Goal: Task Accomplishment & Management: Manage account settings

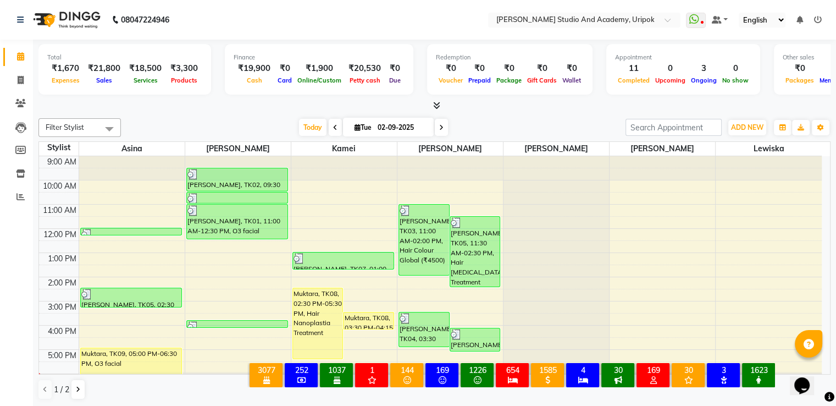
scroll to position [21, 0]
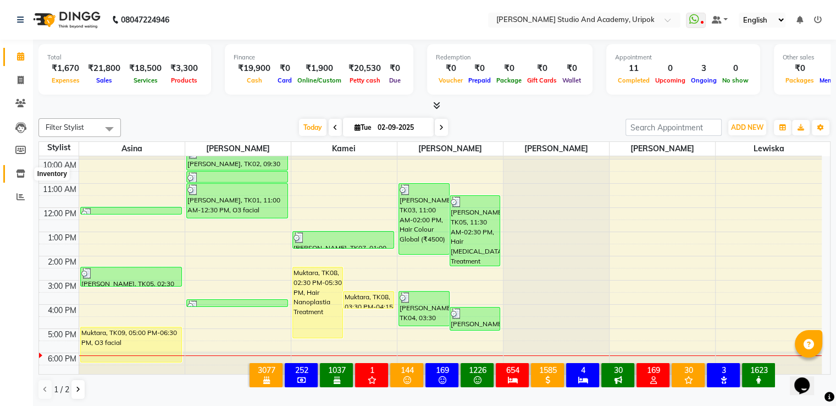
click at [15, 174] on span at bounding box center [20, 174] width 19 height 13
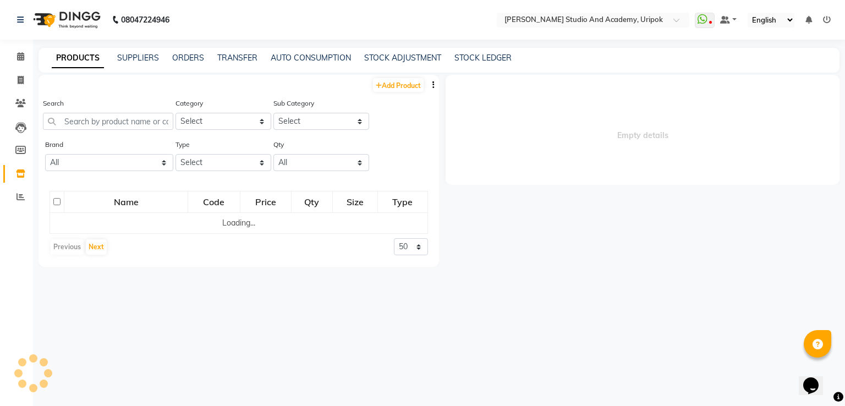
select select
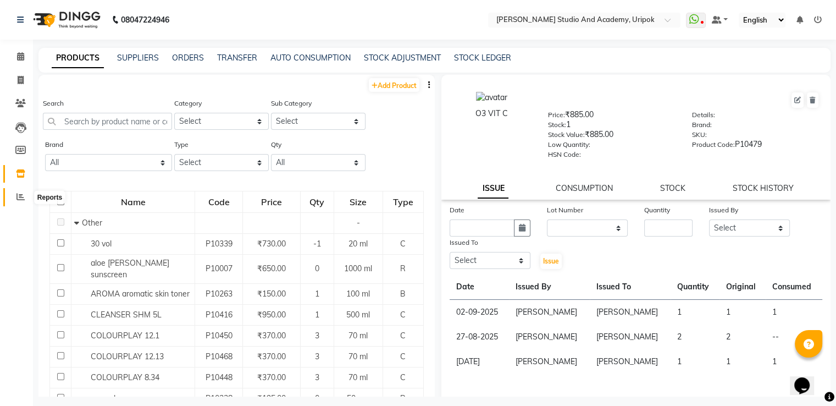
click at [23, 192] on span at bounding box center [20, 197] width 19 height 13
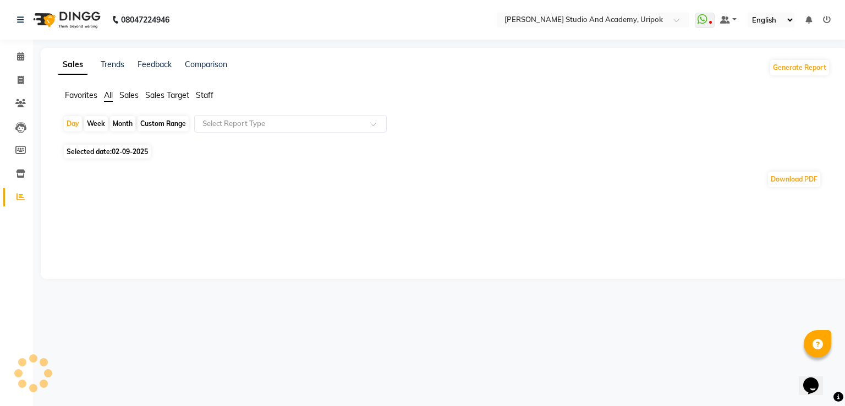
click at [123, 96] on span "Sales" at bounding box center [128, 95] width 19 height 10
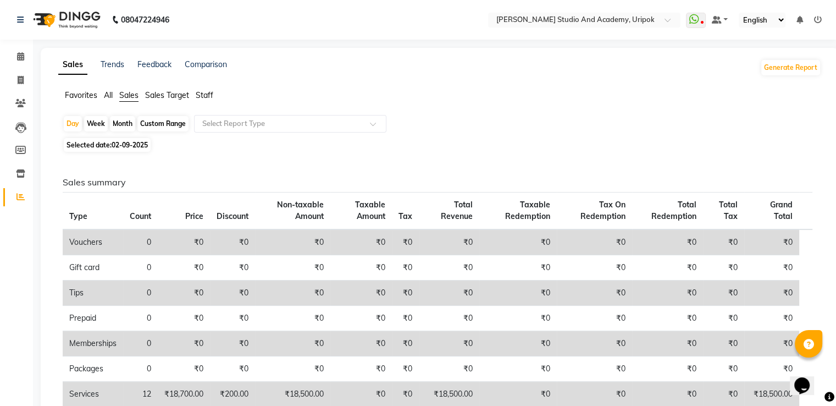
click at [80, 31] on img at bounding box center [65, 19] width 75 height 31
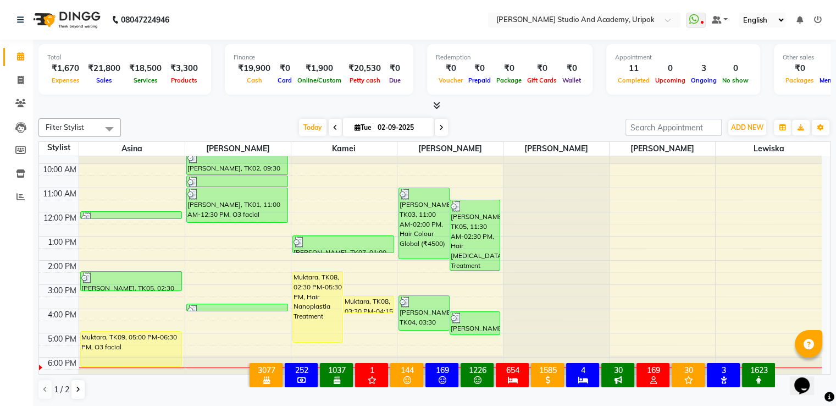
scroll to position [21, 0]
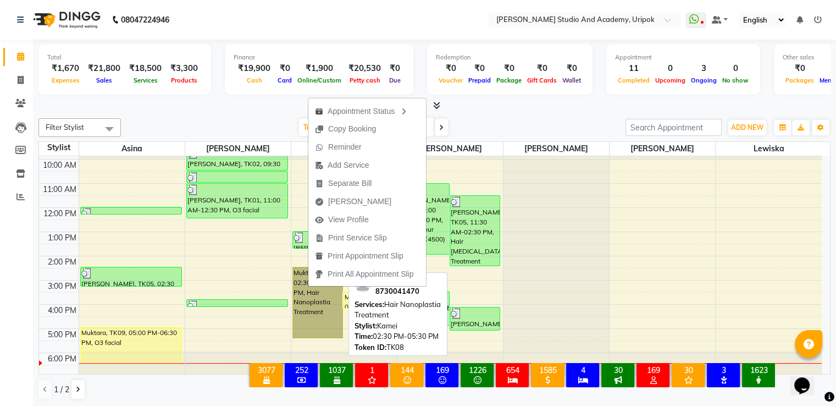
click at [308, 287] on link "Muktara, TK08, 02:30 PM-05:30 PM, Hair Nanoplastia Treatment" at bounding box center [318, 302] width 51 height 71
select select "1"
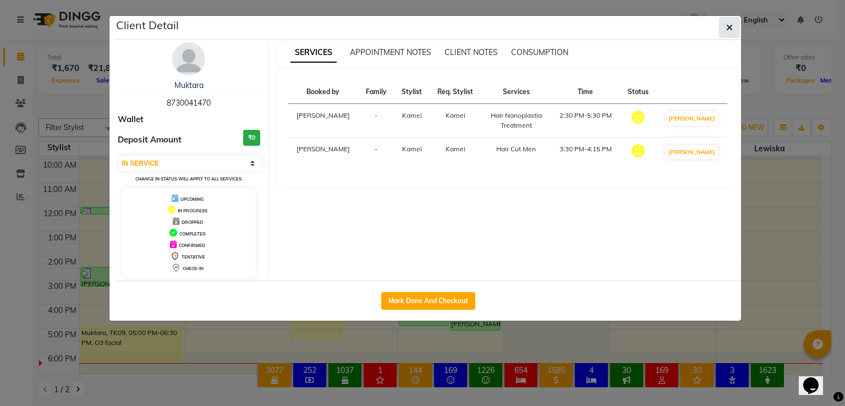
click at [731, 20] on button "button" at bounding box center [729, 27] width 21 height 21
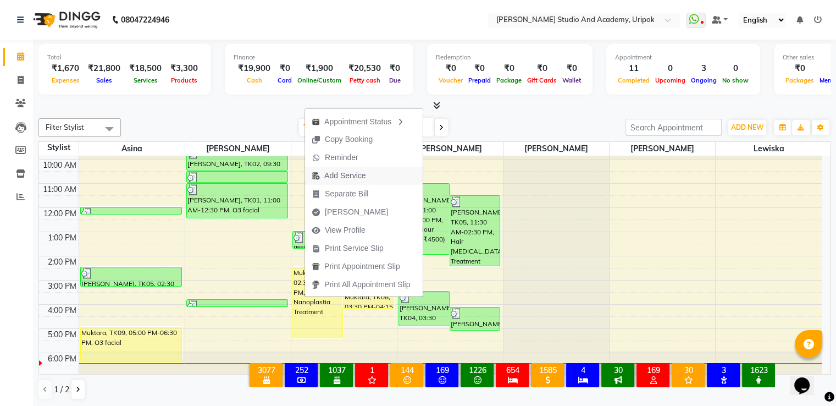
click at [345, 175] on span "Add Service" at bounding box center [344, 176] width 41 height 12
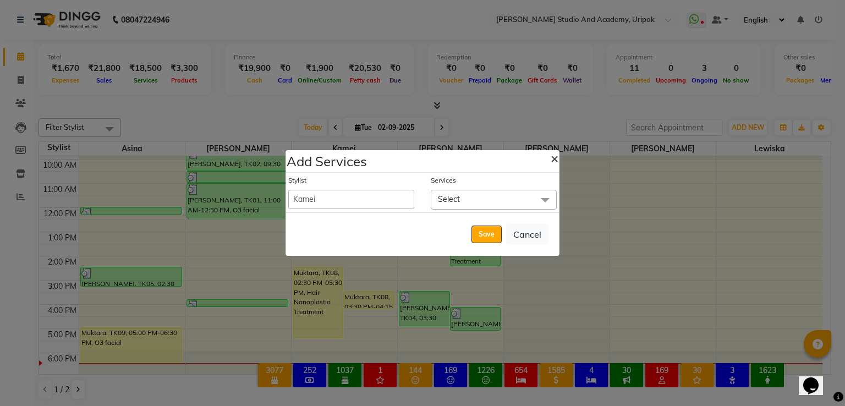
click at [557, 159] on span "×" at bounding box center [554, 158] width 8 height 16
select select "29613"
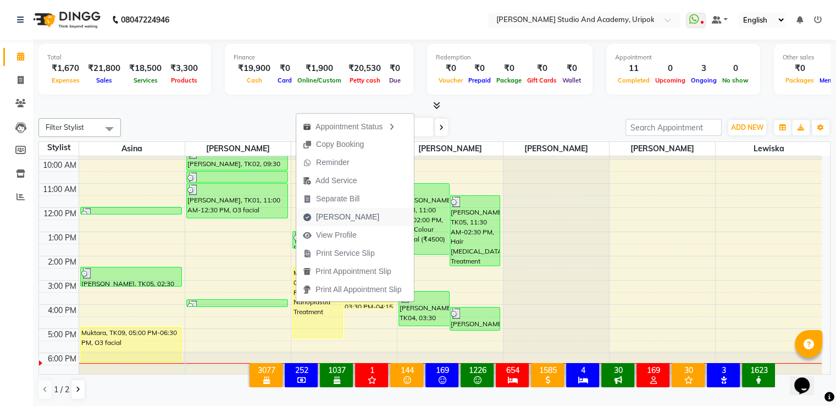
click at [326, 218] on span "[PERSON_NAME]" at bounding box center [347, 217] width 63 height 12
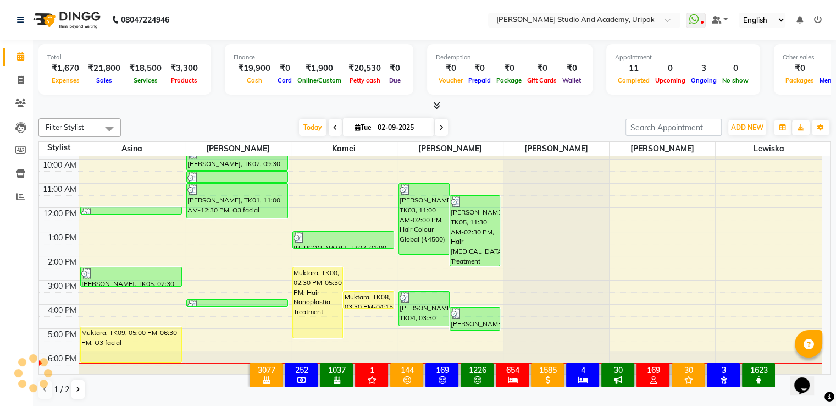
select select "service"
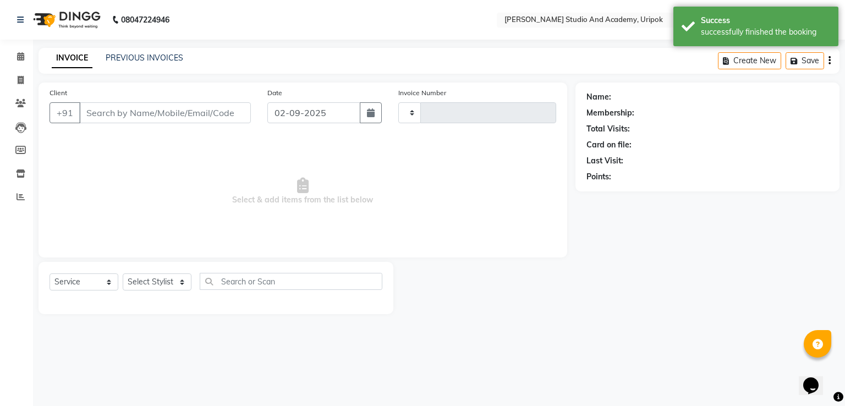
type input "1187"
select select "4880"
type input "87******70"
select select "71758"
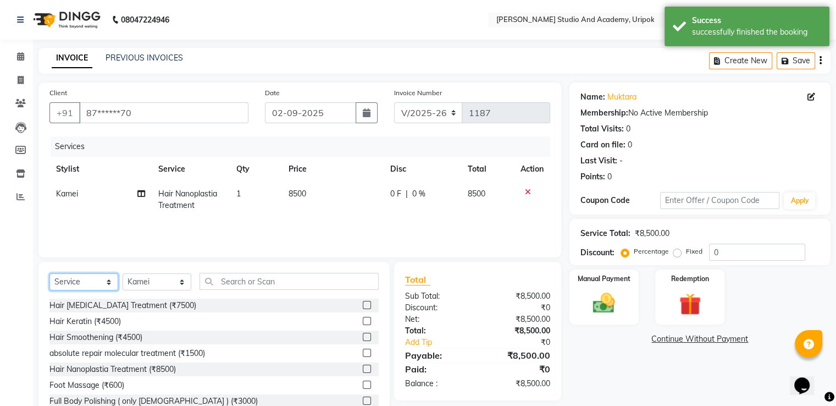
click at [108, 285] on select "Select Service Product Membership Package Voucher Prepaid Gift Card" at bounding box center [83, 281] width 69 height 17
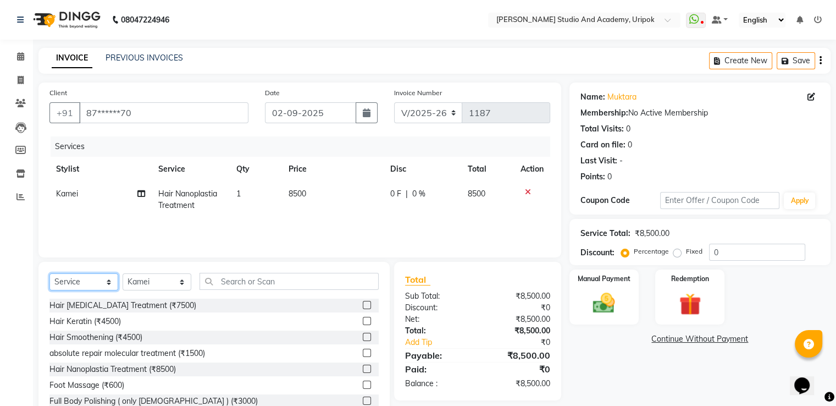
select select "product"
click at [49, 274] on select "Select Service Product Membership Package Voucher Prepaid Gift Card" at bounding box center [83, 281] width 69 height 17
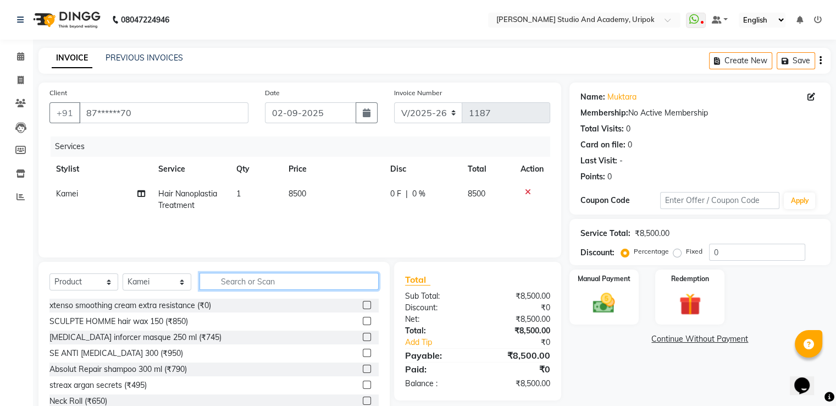
click at [254, 282] on input "text" at bounding box center [289, 281] width 179 height 17
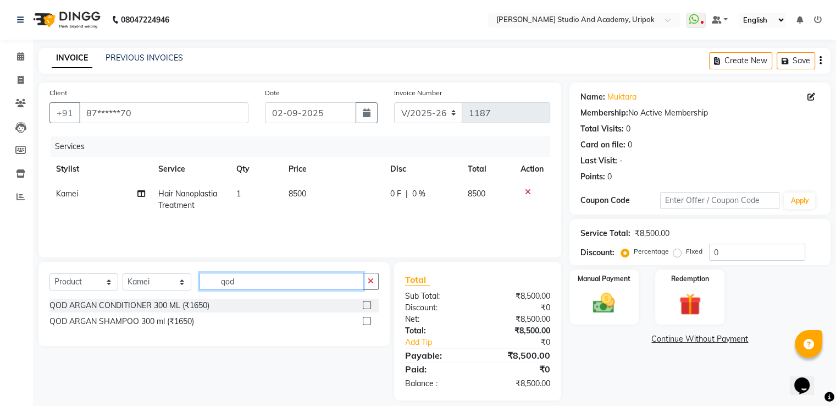
type input "qod"
click at [367, 305] on label at bounding box center [367, 305] width 8 height 8
click at [367, 305] on input "checkbox" at bounding box center [366, 305] width 7 height 7
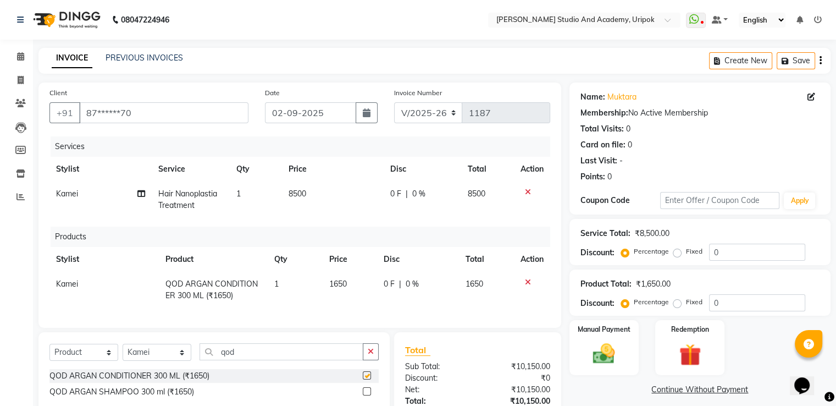
checkbox input "false"
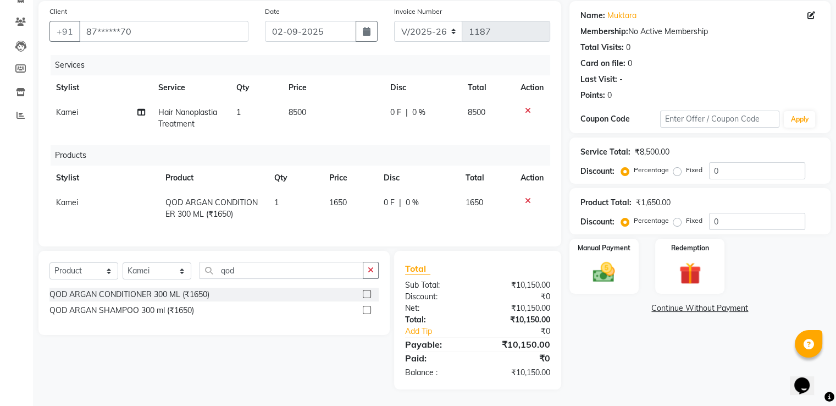
click at [366, 309] on label at bounding box center [367, 310] width 8 height 8
click at [366, 309] on input "checkbox" at bounding box center [366, 310] width 7 height 7
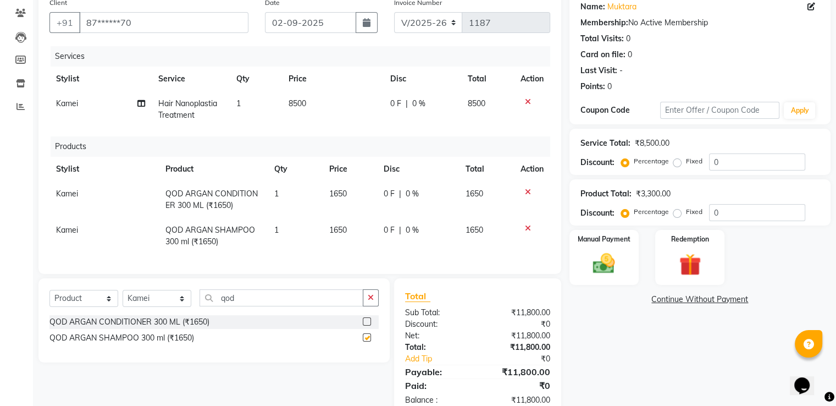
checkbox input "false"
click at [621, 249] on div "Manual Payment" at bounding box center [604, 257] width 72 height 57
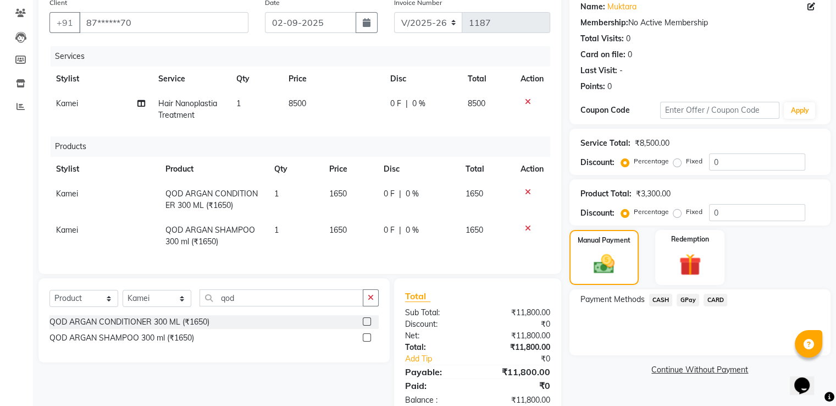
click at [662, 302] on span "CASH" at bounding box center [661, 300] width 24 height 13
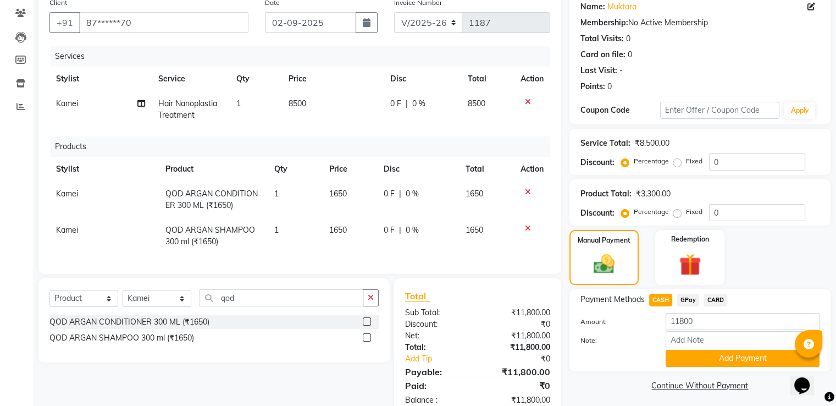
click at [394, 104] on span "0 F" at bounding box center [395, 104] width 11 height 12
select select "71758"
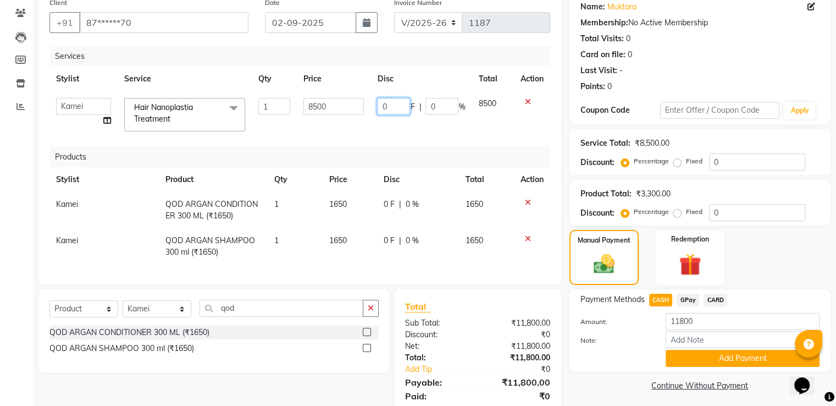
click at [389, 111] on input "0" at bounding box center [393, 106] width 33 height 17
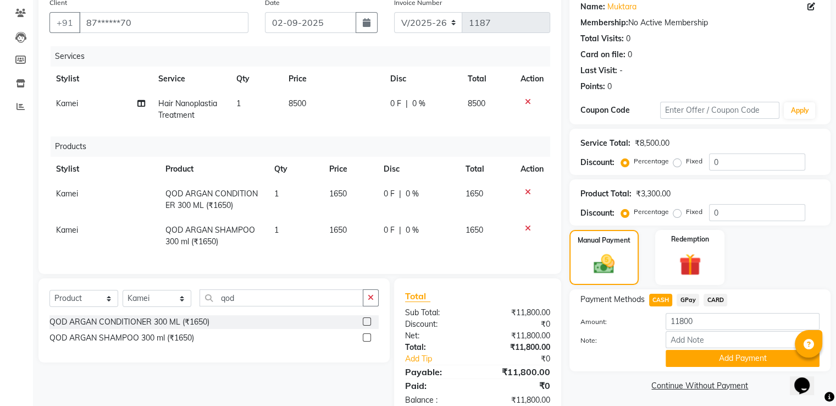
click at [305, 104] on span "8500" at bounding box center [298, 103] width 18 height 10
select select "71758"
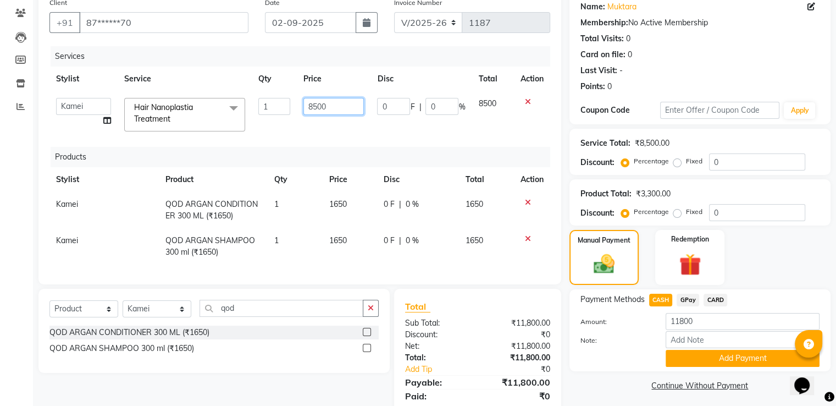
click at [326, 107] on input "8500" at bounding box center [334, 106] width 60 height 17
type input "8"
type input "3000"
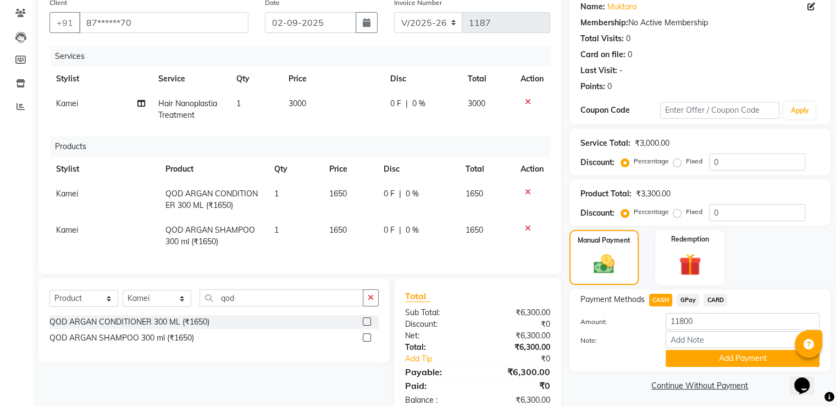
click at [600, 381] on link "Continue Without Payment" at bounding box center [700, 386] width 257 height 12
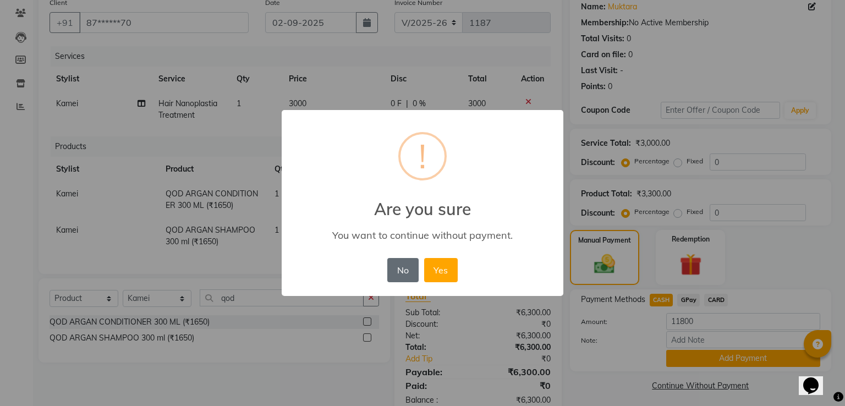
click at [407, 272] on button "No" at bounding box center [402, 270] width 31 height 24
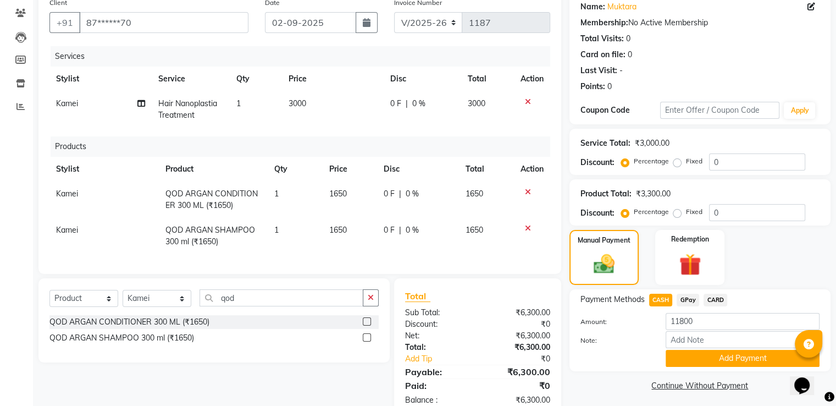
scroll to position [126, 0]
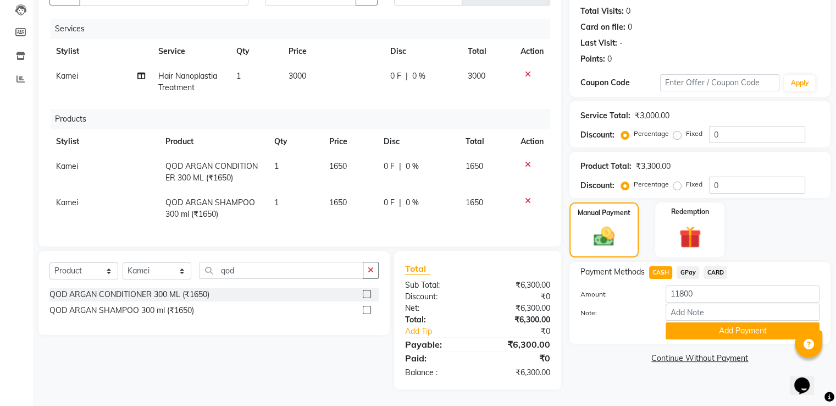
click at [685, 266] on span "GPay" at bounding box center [688, 272] width 23 height 13
type input "6300"
click at [664, 266] on span "CASH" at bounding box center [661, 272] width 24 height 13
click at [720, 322] on button "Add Payment" at bounding box center [743, 330] width 154 height 17
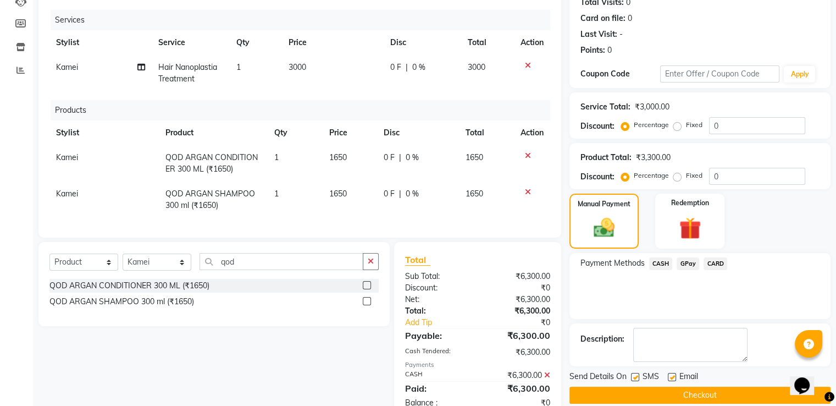
click at [696, 396] on button "Checkout" at bounding box center [700, 395] width 261 height 17
click at [702, 394] on button "Checkout" at bounding box center [700, 395] width 261 height 17
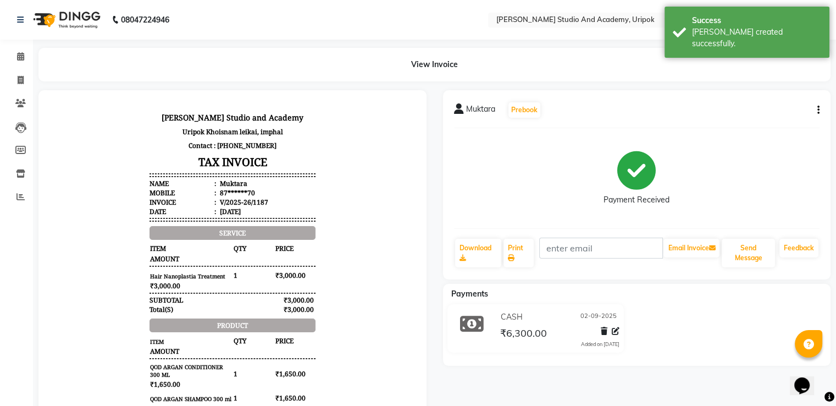
click at [79, 16] on img at bounding box center [65, 19] width 75 height 31
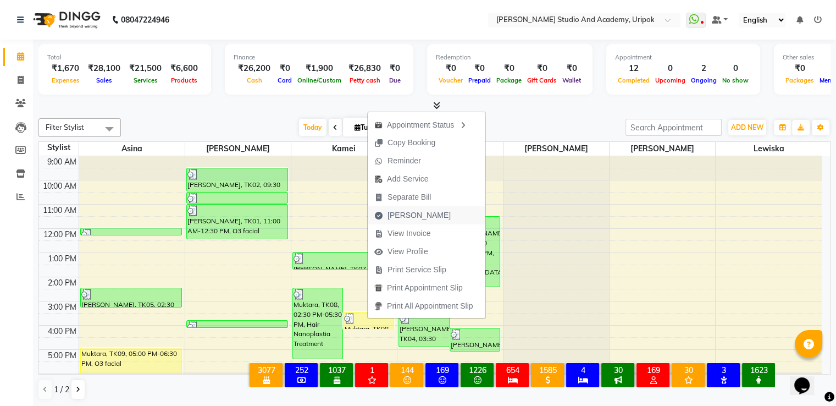
click at [414, 216] on span "[PERSON_NAME]" at bounding box center [419, 216] width 63 height 12
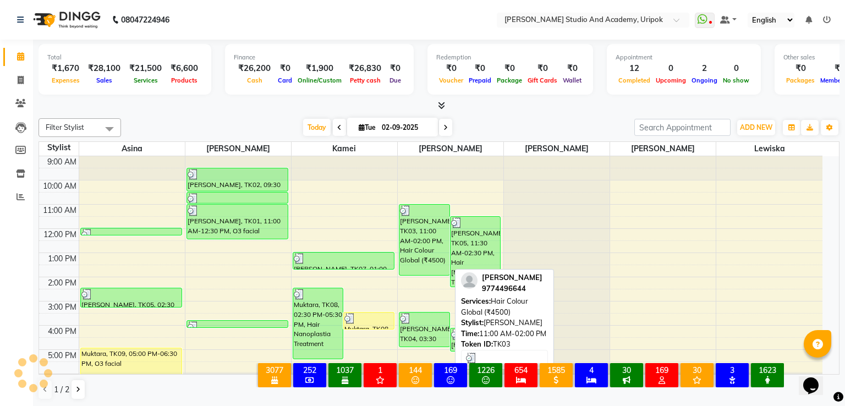
select select "service"
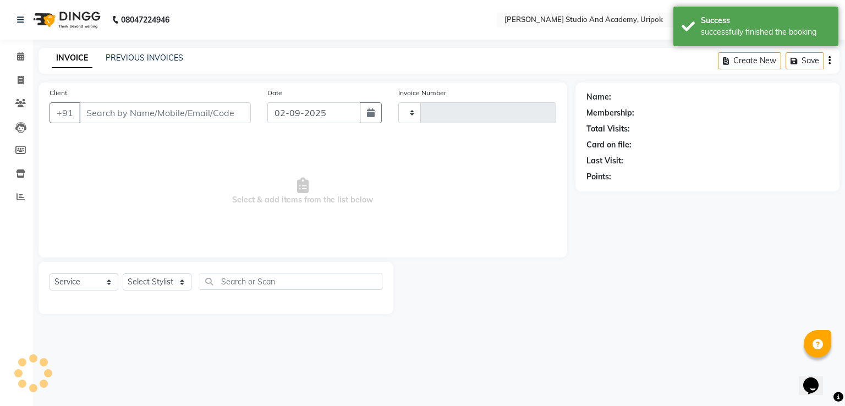
type input "1188"
select select "4880"
type input "87******70"
select select "71758"
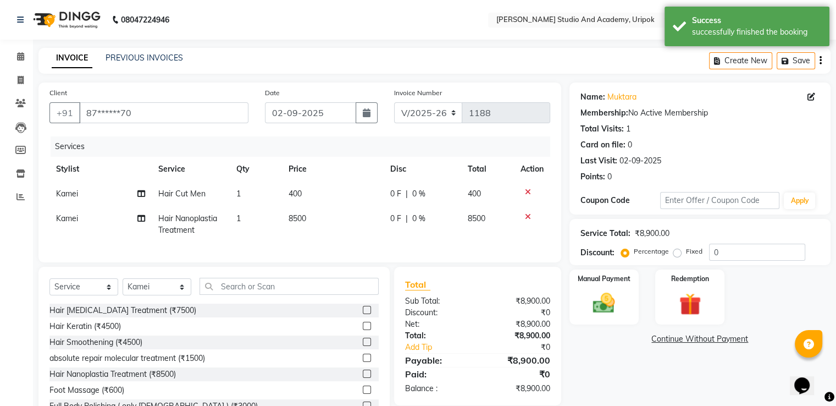
click at [527, 216] on icon at bounding box center [528, 217] width 6 height 8
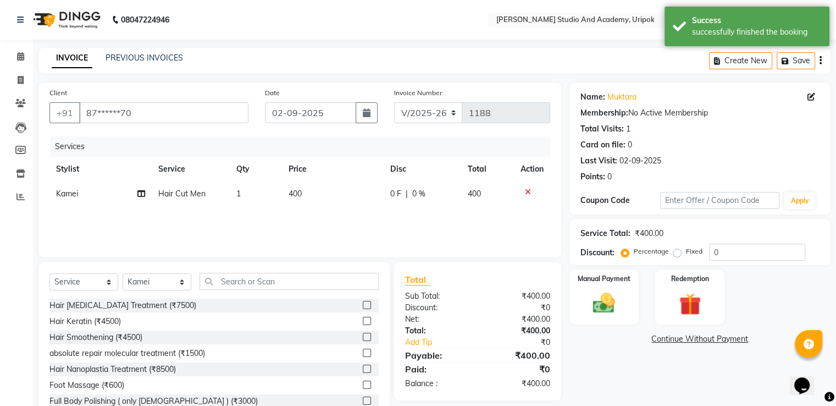
click at [293, 192] on span "400" at bounding box center [295, 194] width 13 height 10
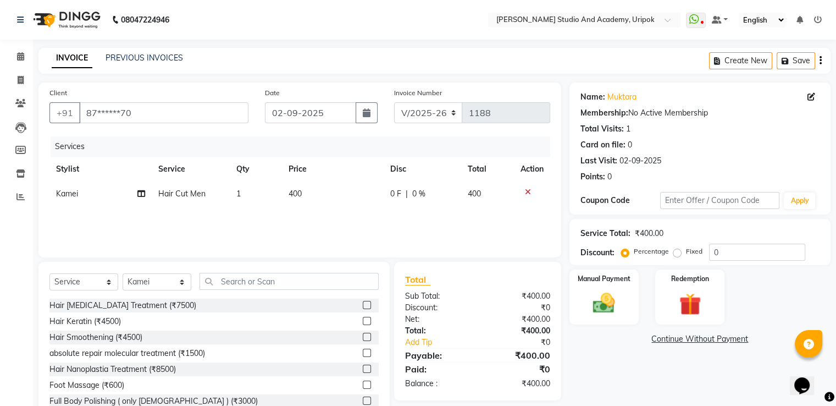
select select "71758"
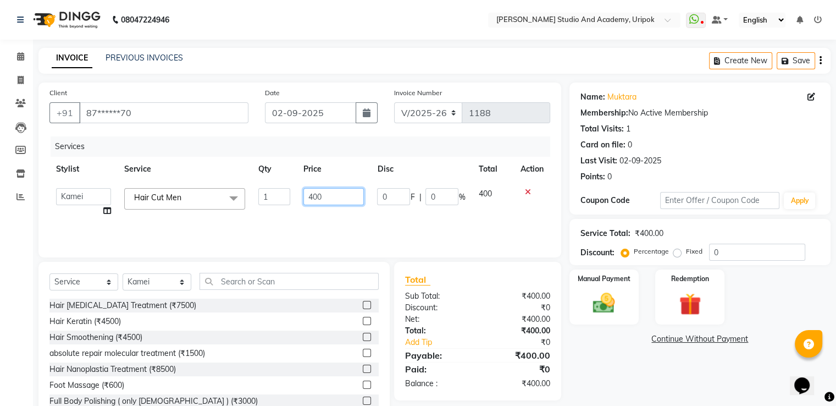
click at [315, 198] on input "400" at bounding box center [334, 196] width 60 height 17
type input "500"
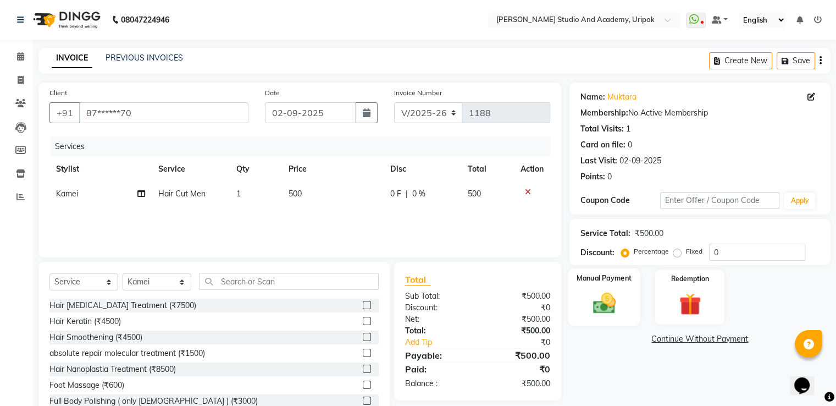
click at [615, 299] on img at bounding box center [604, 303] width 37 height 26
click at [660, 339] on span "CASH" at bounding box center [661, 339] width 24 height 13
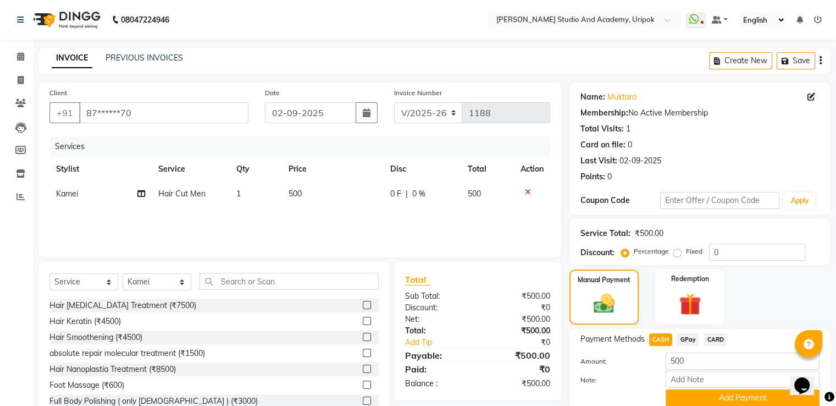
scroll to position [45, 0]
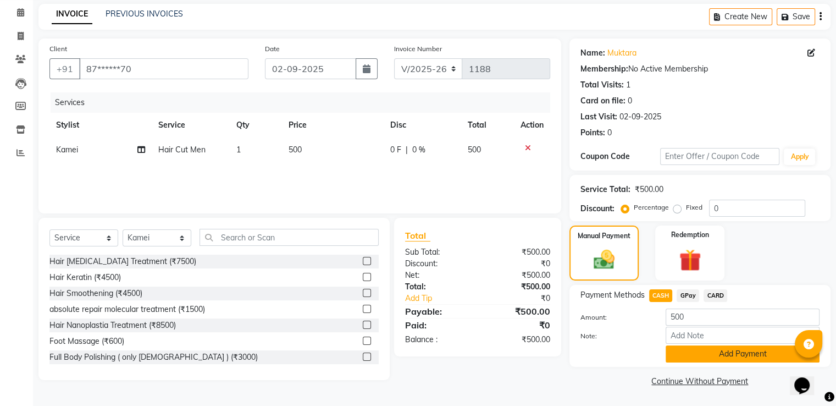
click at [708, 354] on button "Add Payment" at bounding box center [743, 353] width 154 height 17
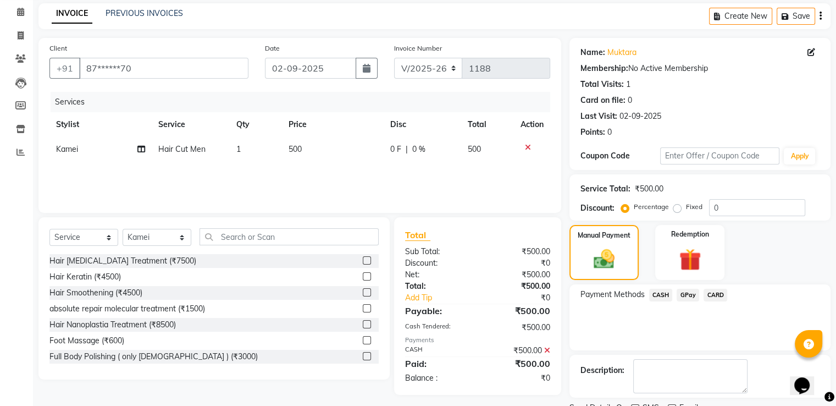
scroll to position [90, 0]
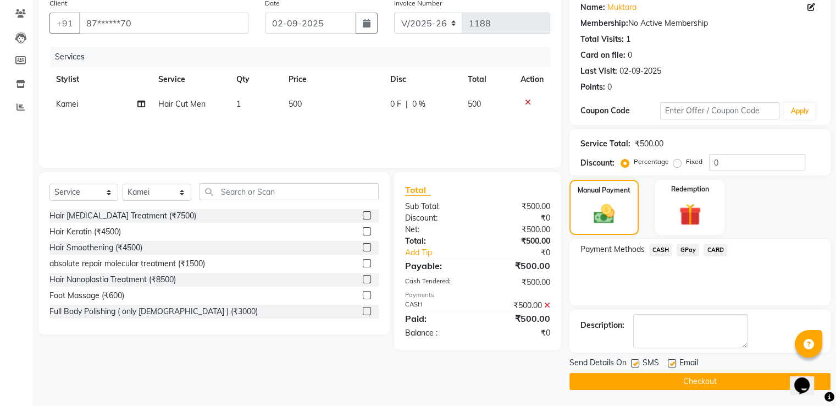
click at [706, 383] on button "Checkout" at bounding box center [700, 381] width 261 height 17
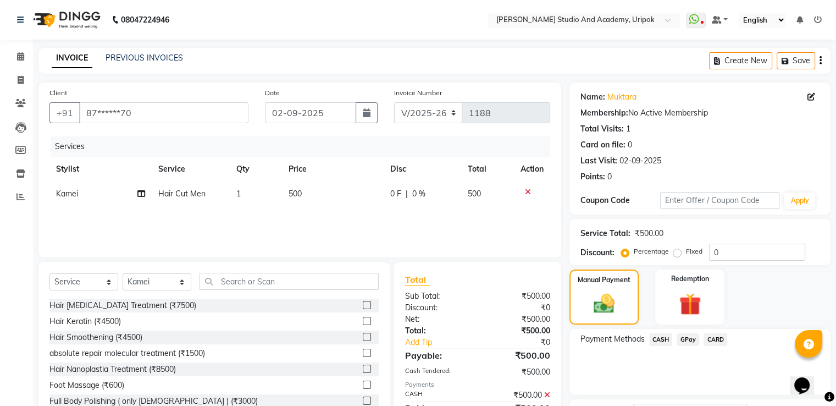
click at [65, 16] on img at bounding box center [65, 19] width 75 height 31
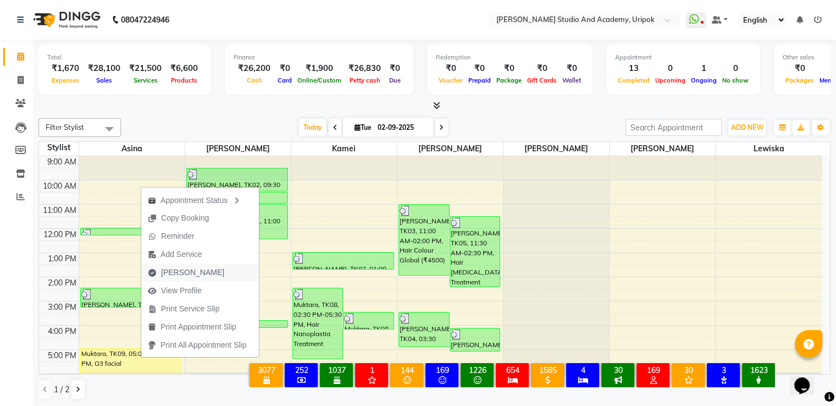
click at [180, 271] on span "[PERSON_NAME]" at bounding box center [192, 273] width 63 height 12
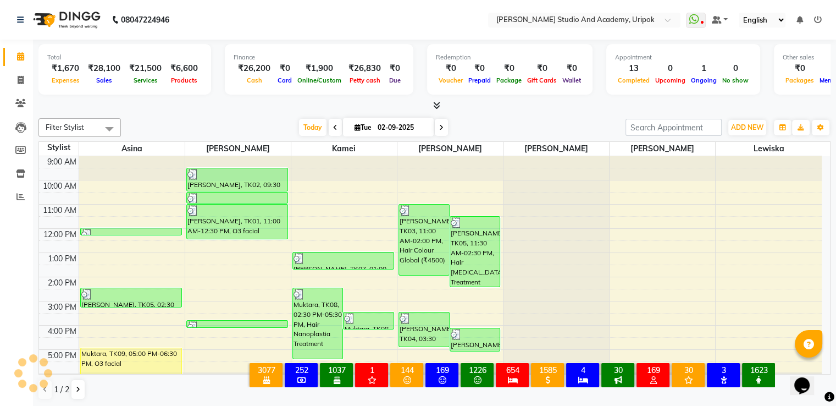
select select "service"
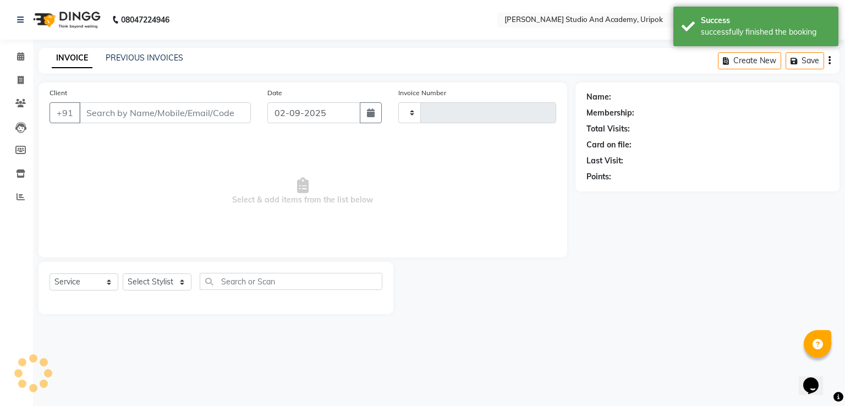
type input "1188"
select select "4880"
type input "87******70"
select select "29613"
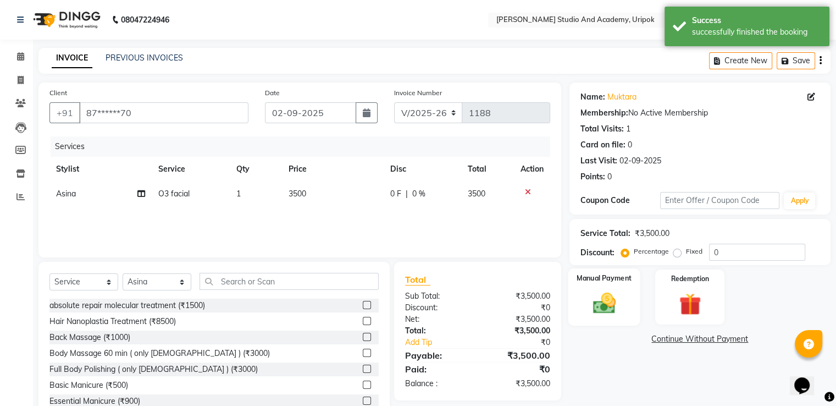
click at [608, 298] on img at bounding box center [604, 303] width 37 height 26
click at [688, 339] on span "GPay" at bounding box center [688, 339] width 23 height 13
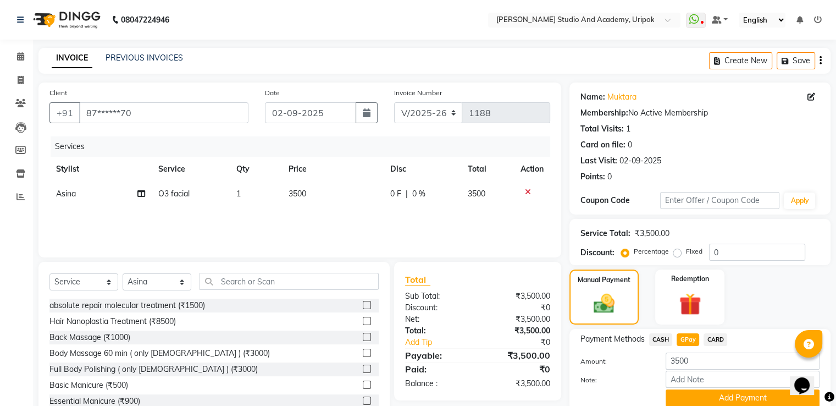
click at [660, 339] on span "CASH" at bounding box center [661, 339] width 24 height 13
click at [735, 401] on button "Add Payment" at bounding box center [743, 397] width 154 height 17
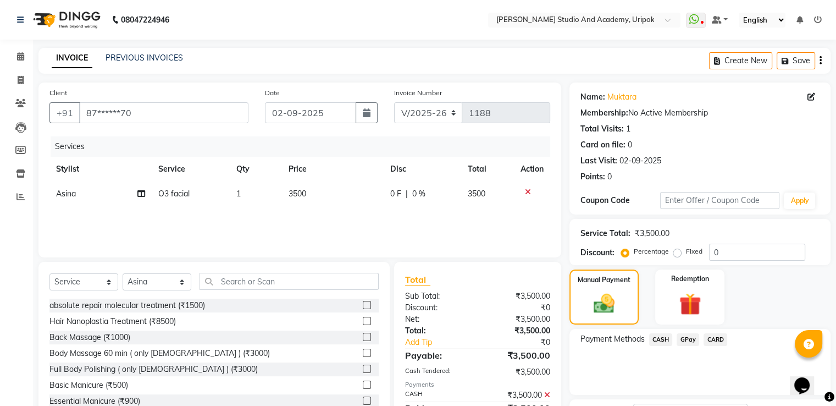
scroll to position [90, 0]
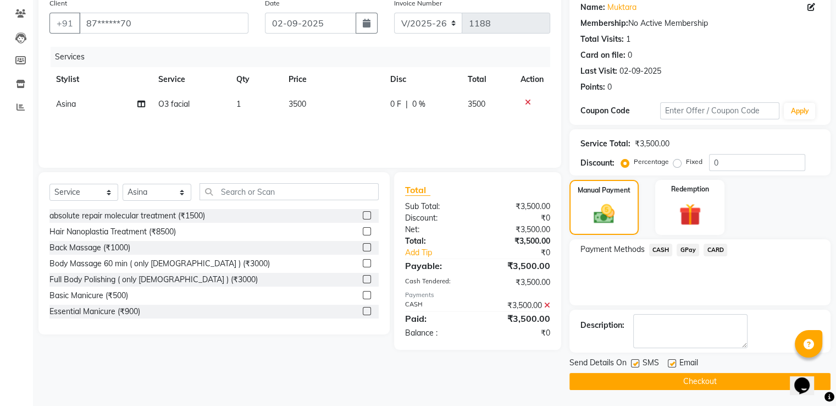
click at [682, 380] on button "Checkout" at bounding box center [700, 381] width 261 height 17
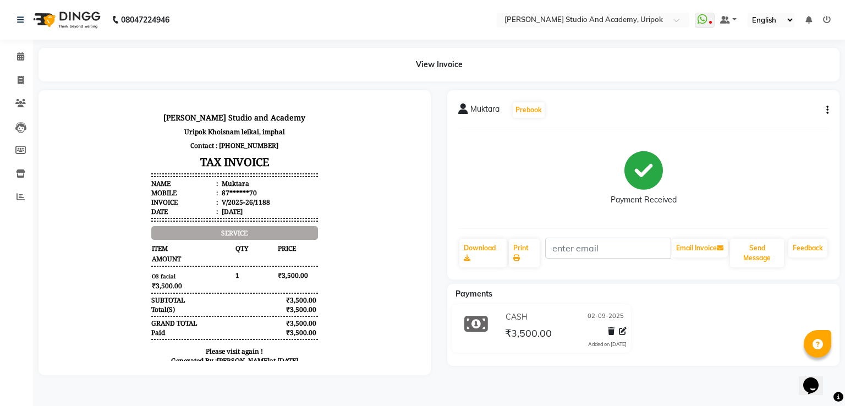
click at [79, 24] on img at bounding box center [65, 19] width 75 height 31
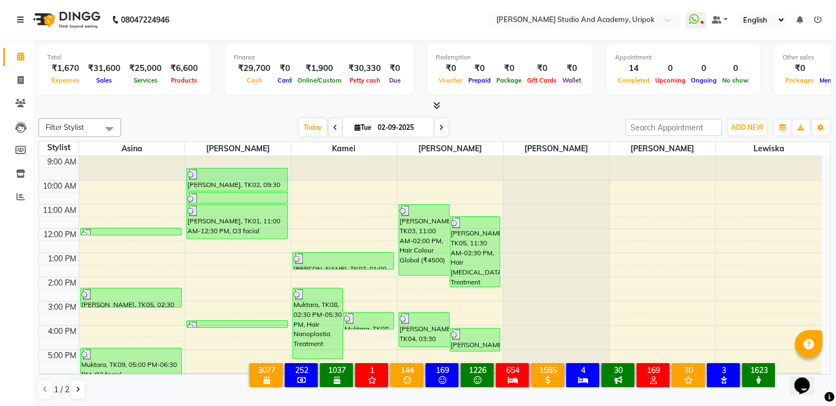
scroll to position [21, 0]
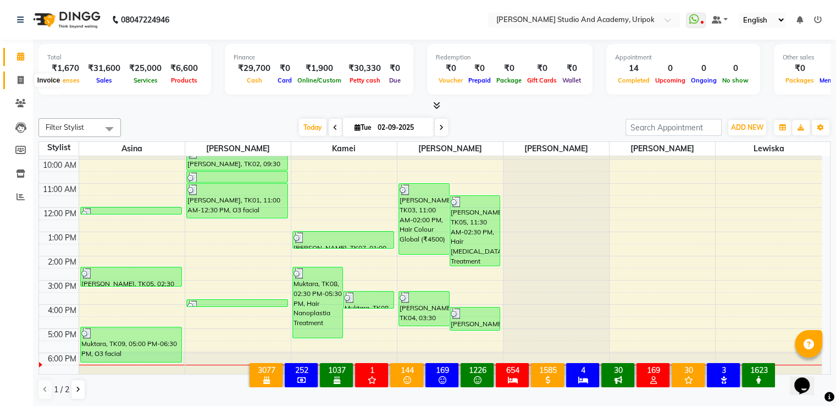
click at [22, 81] on icon at bounding box center [21, 80] width 6 height 8
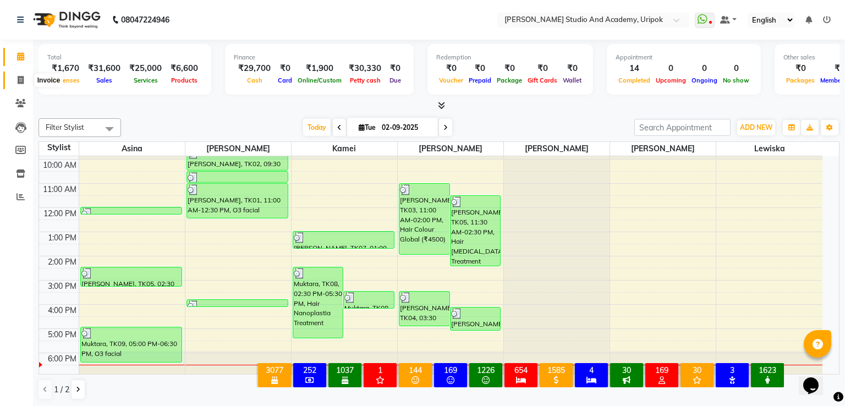
select select "service"
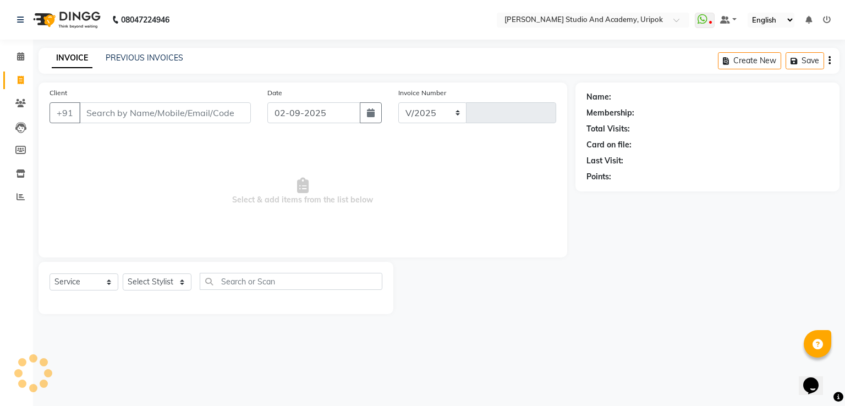
select select "4880"
type input "1189"
click at [163, 58] on link "PREVIOUS INVOICES" at bounding box center [145, 58] width 78 height 10
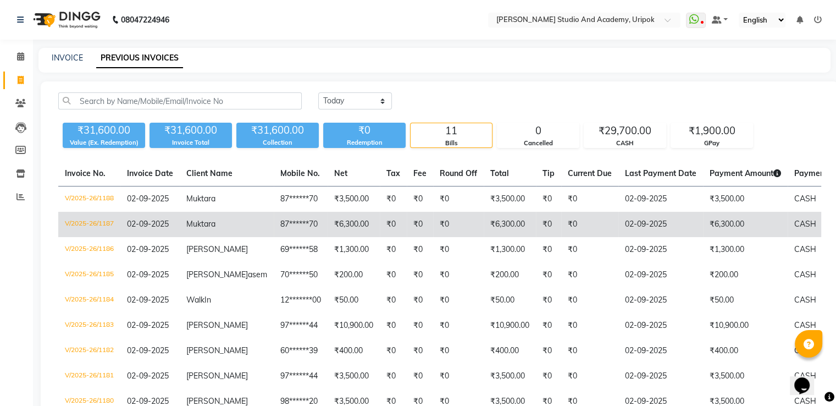
click at [328, 228] on td "₹6,300.00" at bounding box center [354, 224] width 52 height 25
click at [111, 224] on td "V/2025-26/1187" at bounding box center [89, 224] width 62 height 25
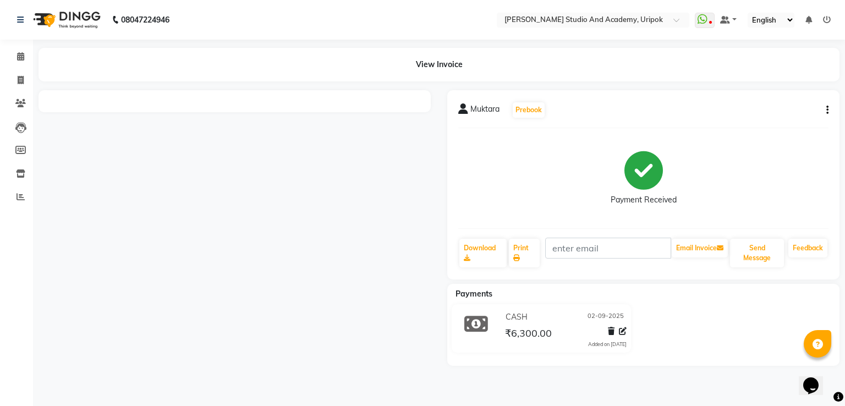
click at [445, 63] on div "View Invoice" at bounding box center [438, 65] width 801 height 34
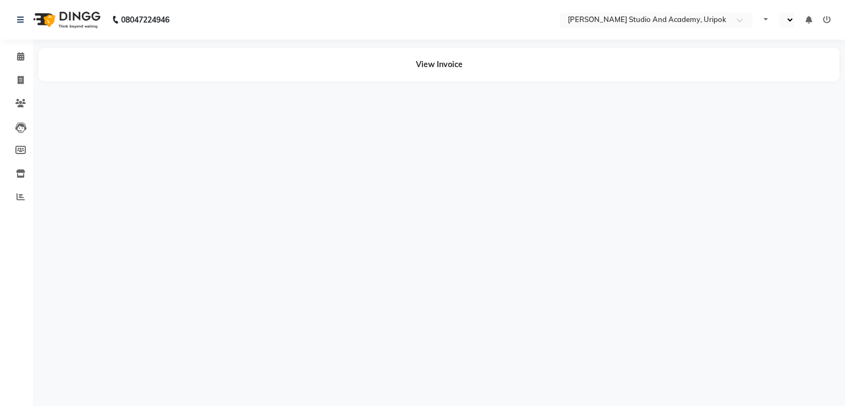
select select "en"
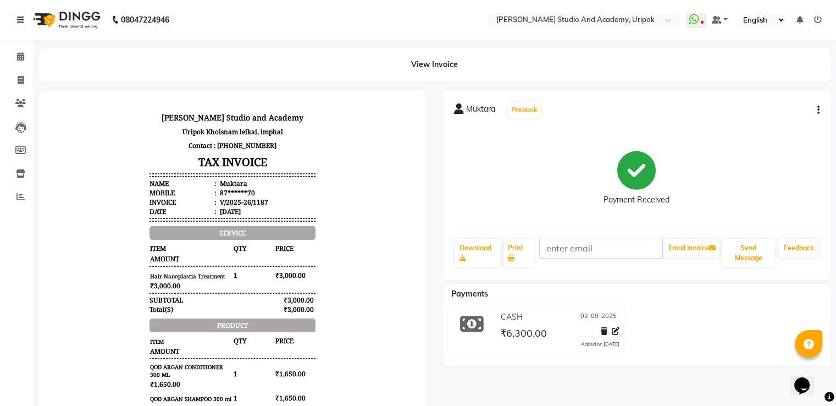
scroll to position [9, 0]
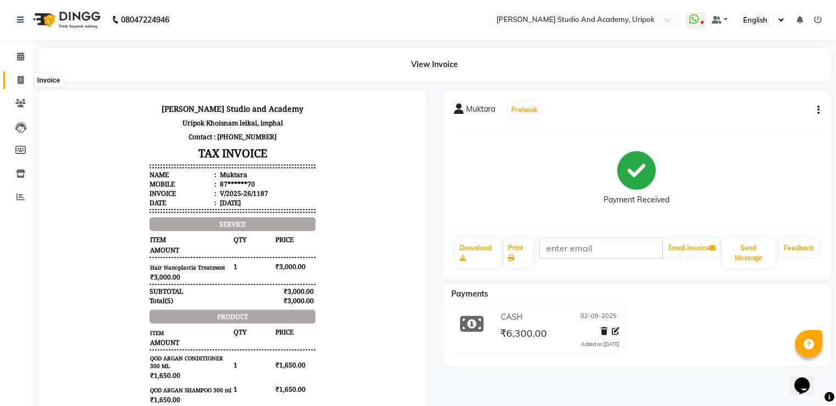
click at [16, 80] on span at bounding box center [20, 80] width 19 height 13
select select "service"
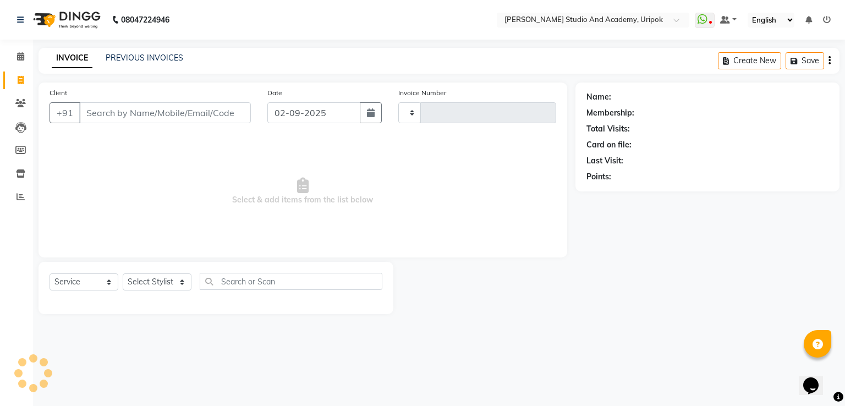
type input "1189"
select select "4880"
click at [144, 53] on link "PREVIOUS INVOICES" at bounding box center [145, 58] width 78 height 10
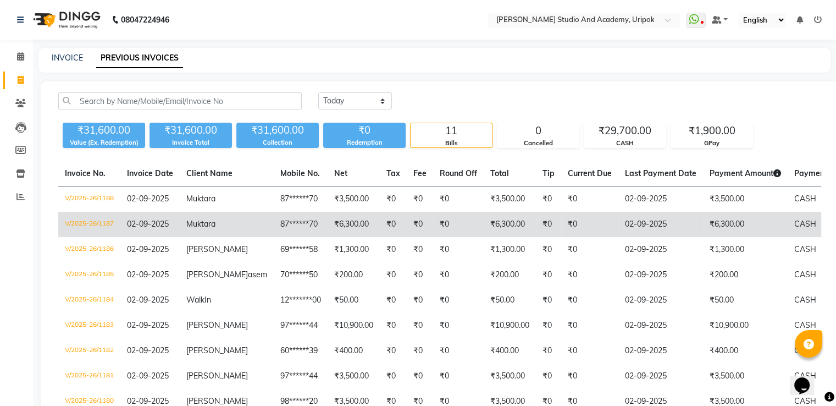
click at [328, 227] on td "₹6,300.00" at bounding box center [354, 224] width 52 height 25
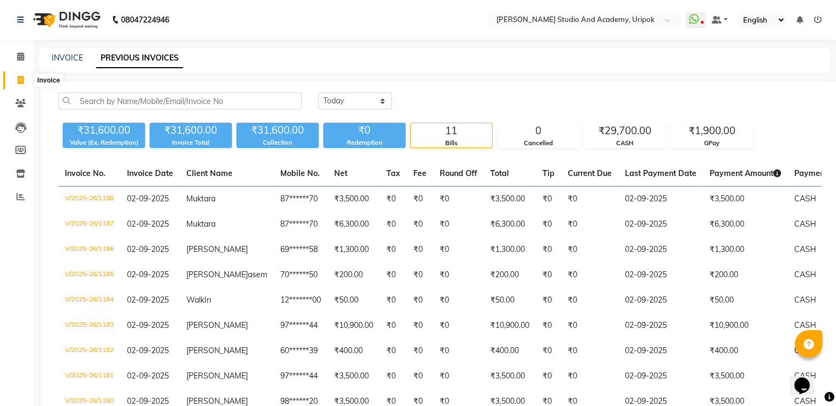
click at [19, 81] on icon at bounding box center [21, 80] width 6 height 8
select select "service"
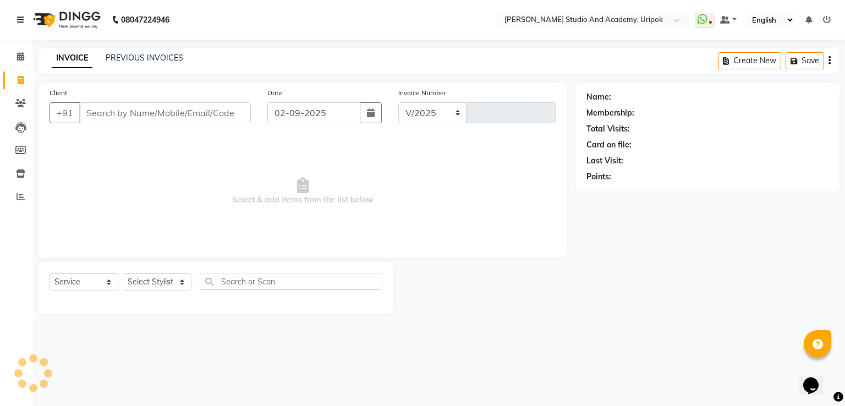
select select "4880"
type input "1189"
click at [19, 81] on icon at bounding box center [21, 80] width 6 height 8
select select "service"
type input "1189"
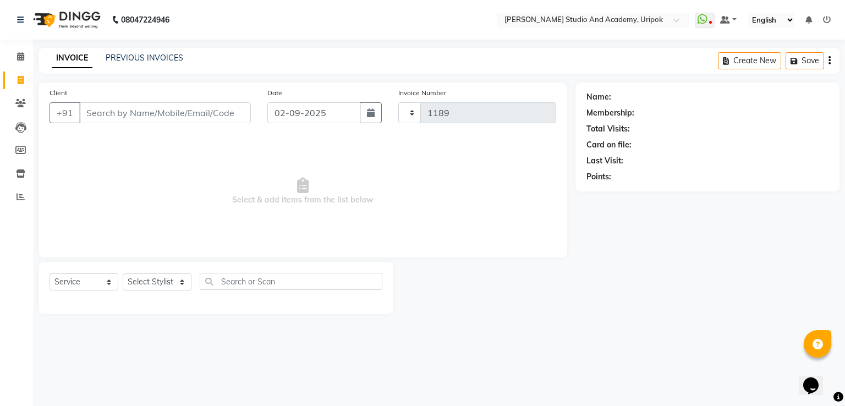
select select "4880"
click at [152, 60] on link "PREVIOUS INVOICES" at bounding box center [145, 58] width 78 height 10
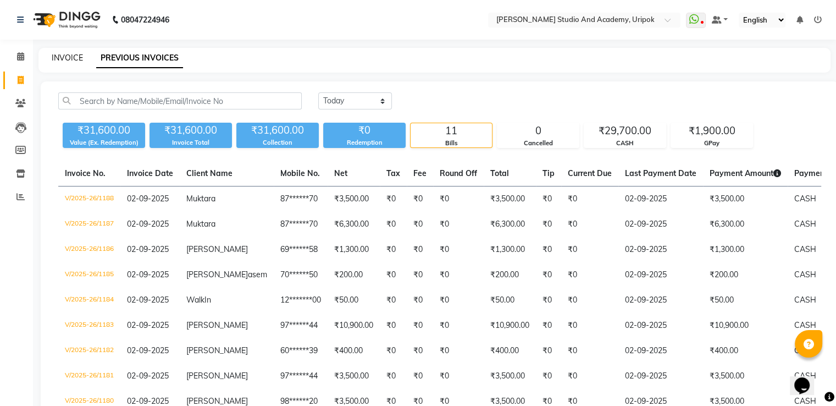
click at [61, 60] on link "INVOICE" at bounding box center [67, 58] width 31 height 10
select select "service"
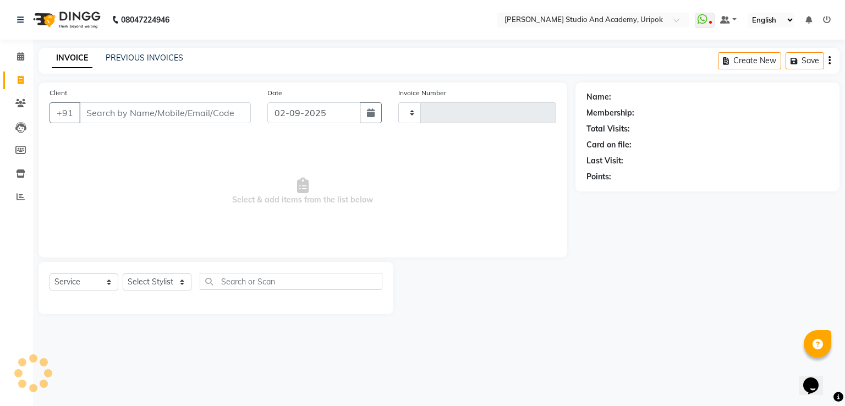
type input "1189"
select select "4880"
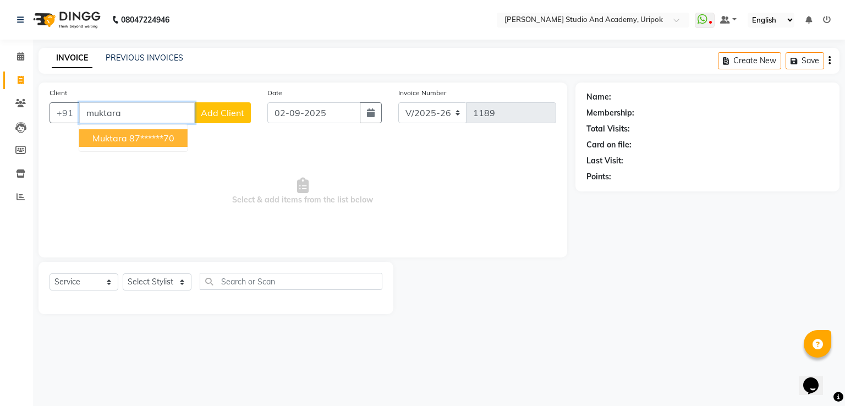
click at [137, 141] on ngb-highlight "87******70" at bounding box center [151, 138] width 45 height 11
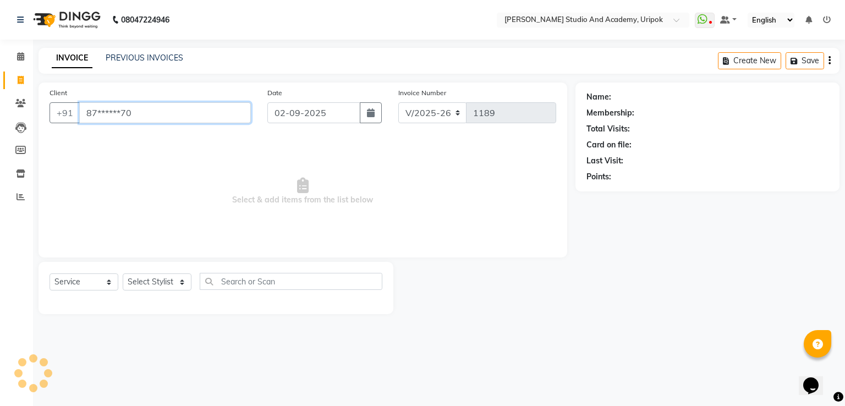
type input "87******70"
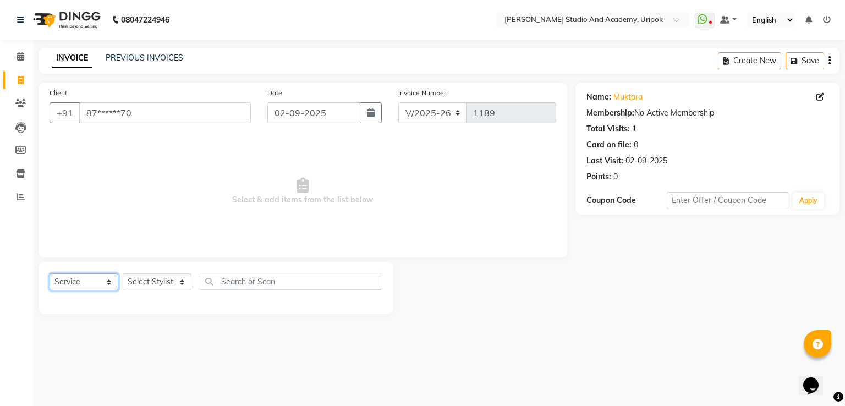
click at [108, 280] on select "Select Service Product Membership Package Voucher Prepaid Gift Card" at bounding box center [83, 281] width 69 height 17
select select "product"
click at [49, 274] on select "Select Service Product Membership Package Voucher Prepaid Gift Card" at bounding box center [83, 281] width 69 height 17
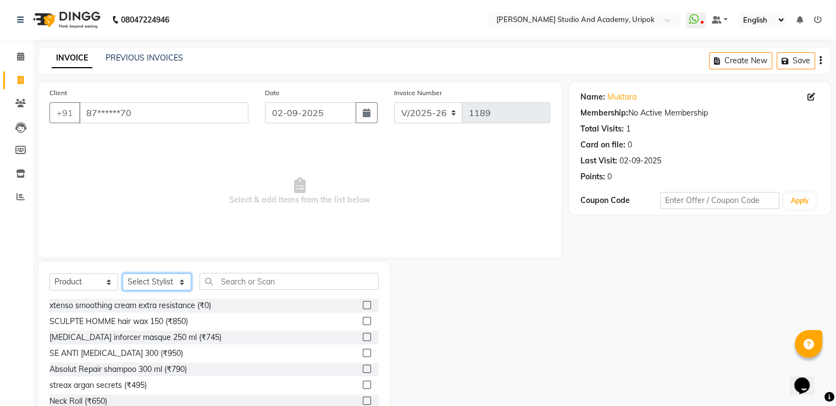
click at [174, 284] on select "Select Stylist Asina johnson Kamei Lewiska Maimom Micheal Rex Rosita Sonka Suni…" at bounding box center [157, 281] width 69 height 17
select select "71758"
click at [123, 274] on select "Select Stylist Asina johnson Kamei Lewiska Maimom Micheal Rex Rosita Sonka Suni…" at bounding box center [157, 281] width 69 height 17
click at [251, 279] on input "text" at bounding box center [289, 281] width 179 height 17
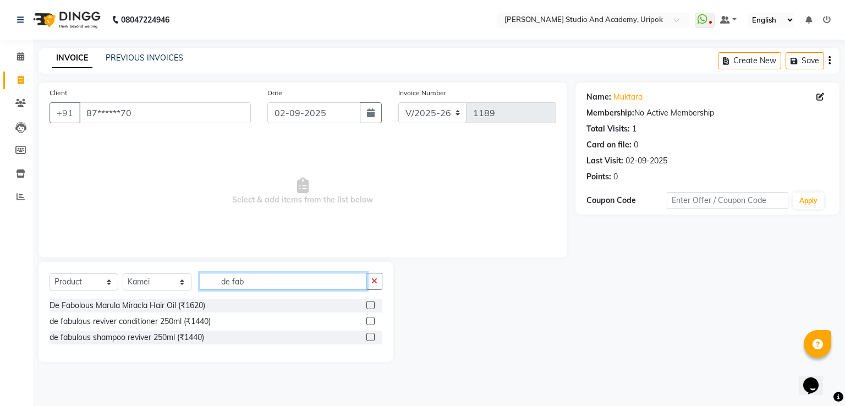
type input "de fab"
click at [370, 306] on label at bounding box center [370, 305] width 8 height 8
click at [370, 306] on input "checkbox" at bounding box center [369, 305] width 7 height 7
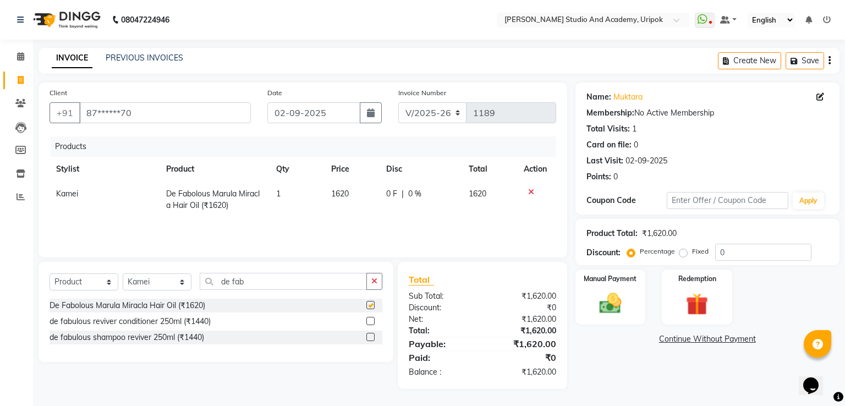
checkbox input "false"
click at [390, 193] on span "0 F" at bounding box center [391, 194] width 11 height 12
select select "71758"
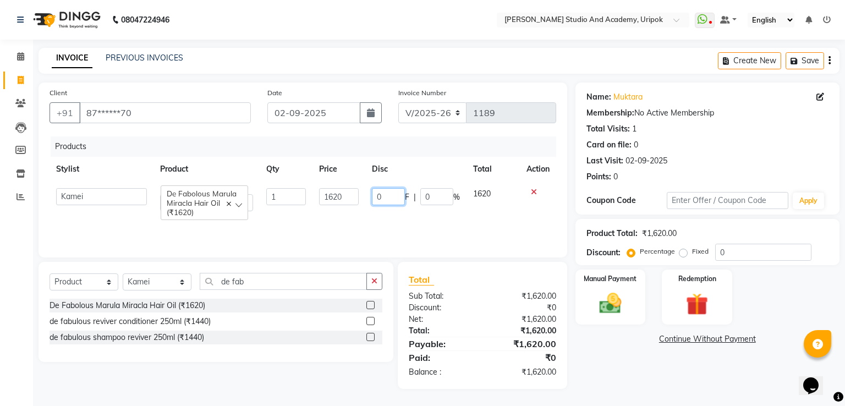
click at [390, 197] on input "0" at bounding box center [388, 196] width 33 height 17
type input "120"
click at [407, 227] on div "Products Stylist Product Qty Price Disc Total Action Asina johnson Kamei Lewisk…" at bounding box center [302, 191] width 506 height 110
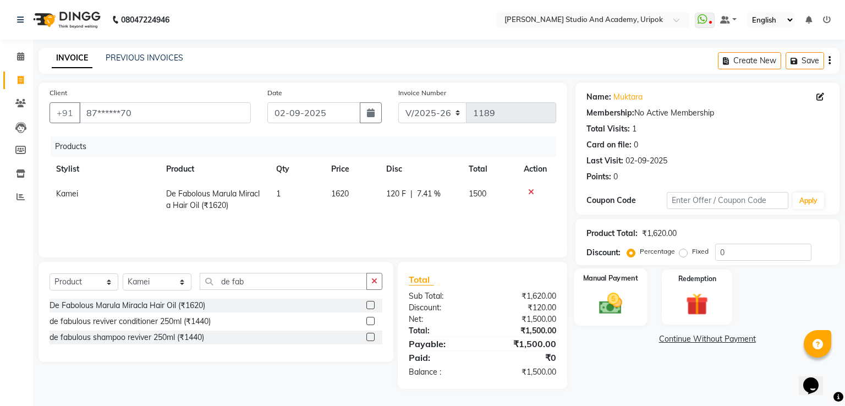
click at [620, 303] on img at bounding box center [609, 303] width 37 height 26
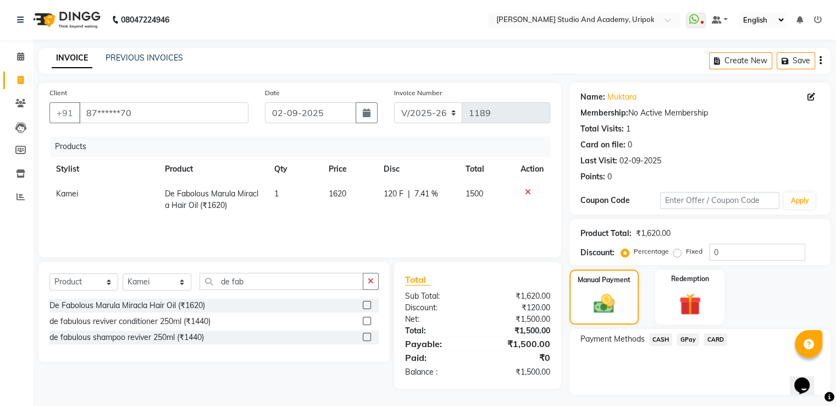
click at [662, 343] on span "CASH" at bounding box center [661, 339] width 24 height 13
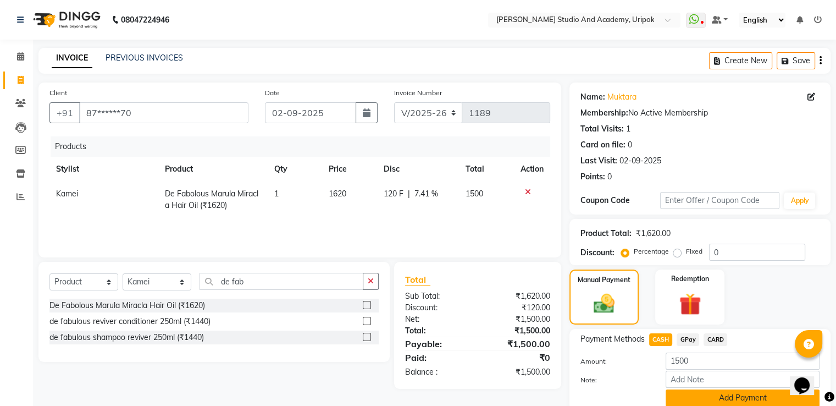
click at [728, 399] on button "Add Payment" at bounding box center [743, 397] width 154 height 17
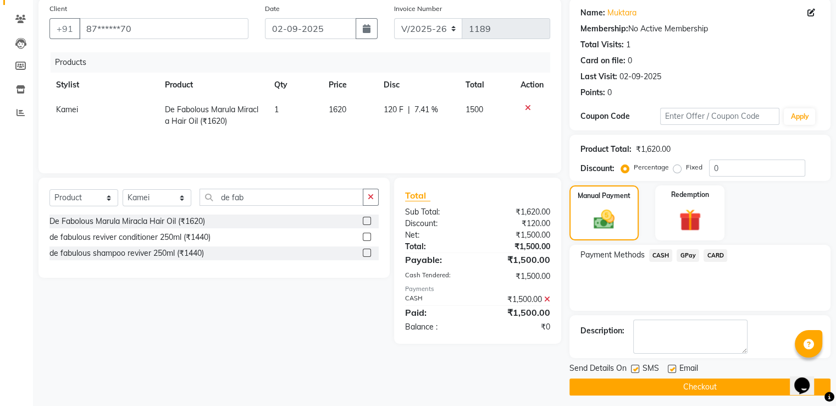
scroll to position [90, 0]
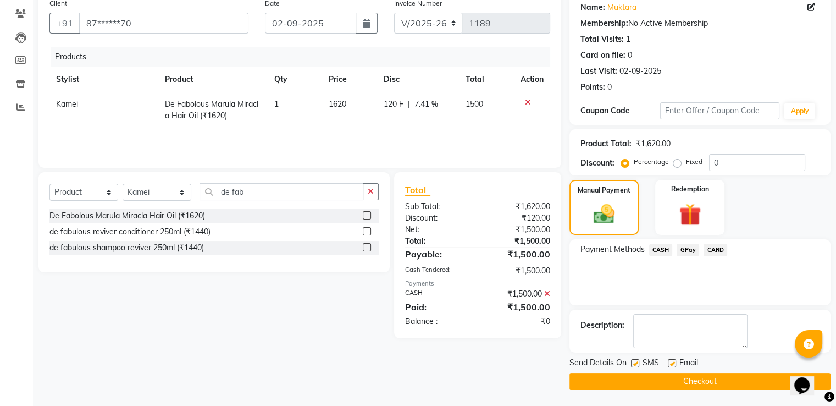
click at [688, 385] on button "Checkout" at bounding box center [700, 381] width 261 height 17
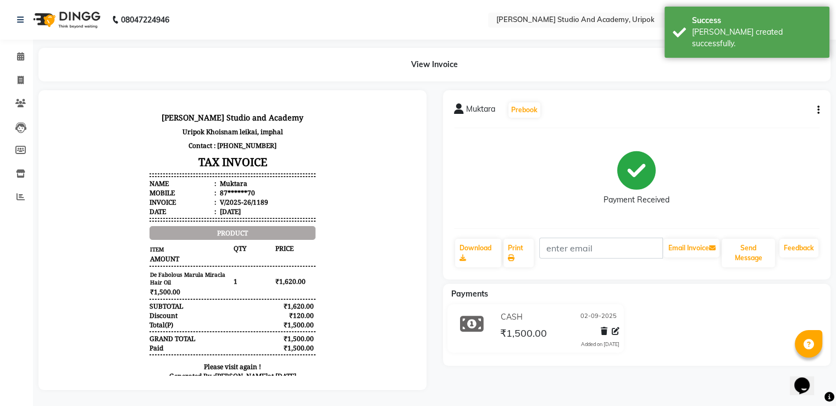
click at [73, 26] on img at bounding box center [65, 19] width 75 height 31
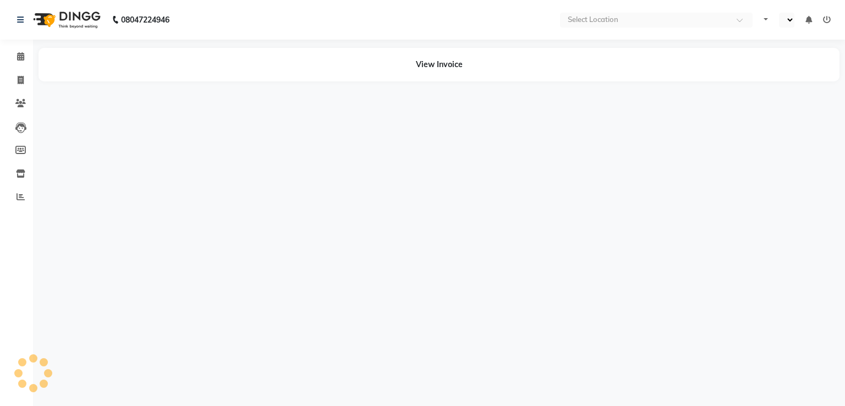
select select "en"
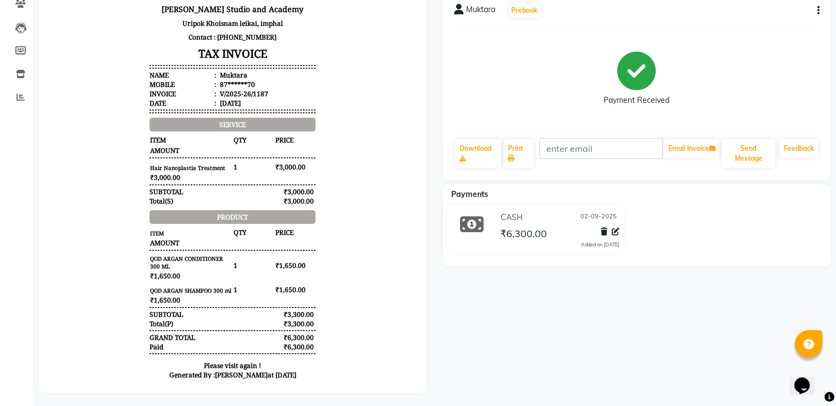
scroll to position [97, 0]
